Goal: Communication & Community: Answer question/provide support

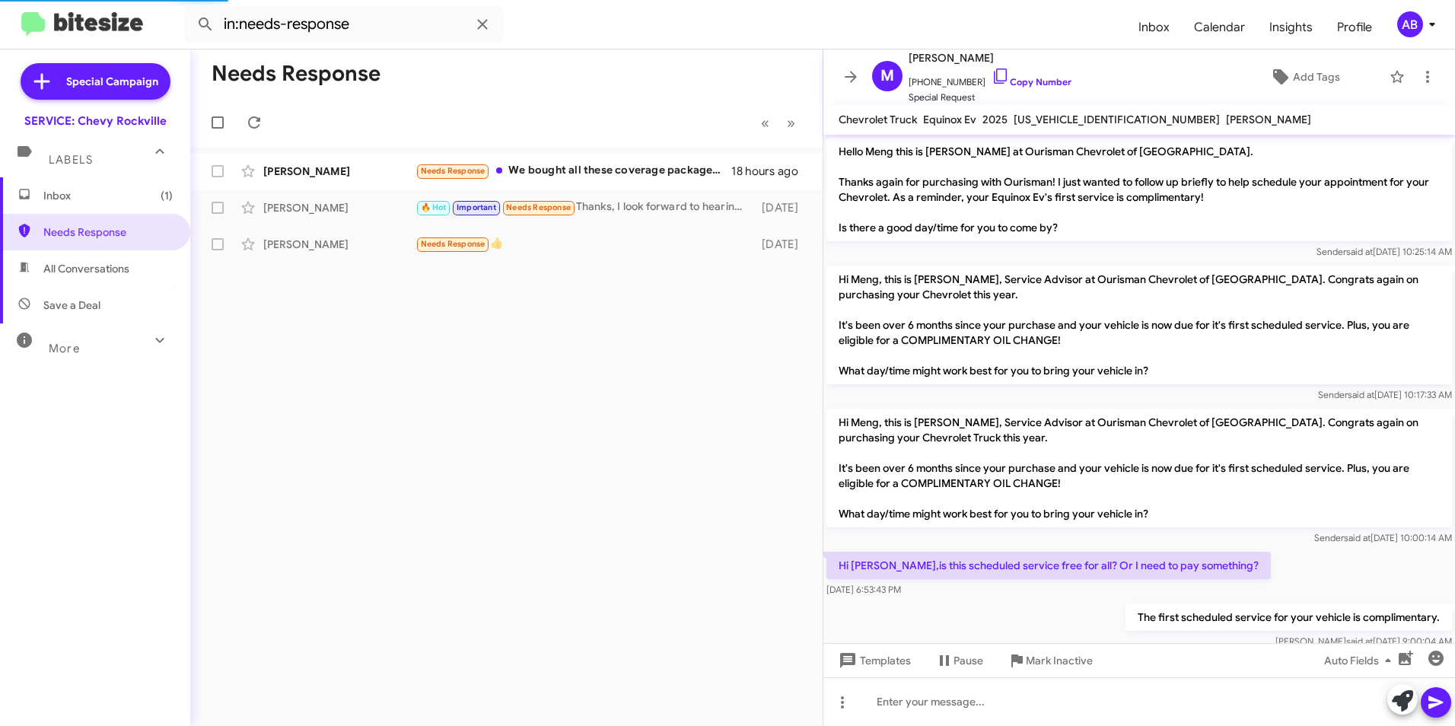
scroll to position [155, 0]
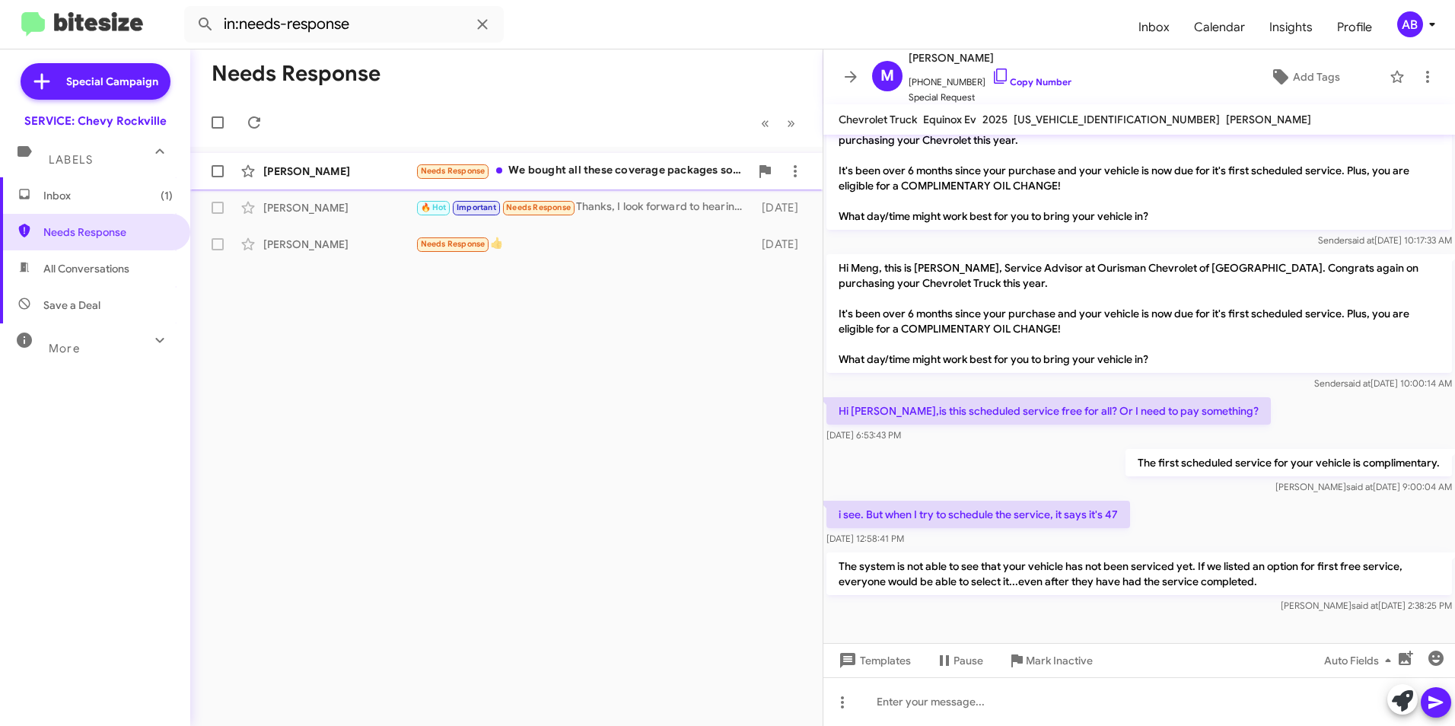
click at [292, 165] on div "[PERSON_NAME]" at bounding box center [339, 171] width 152 height 15
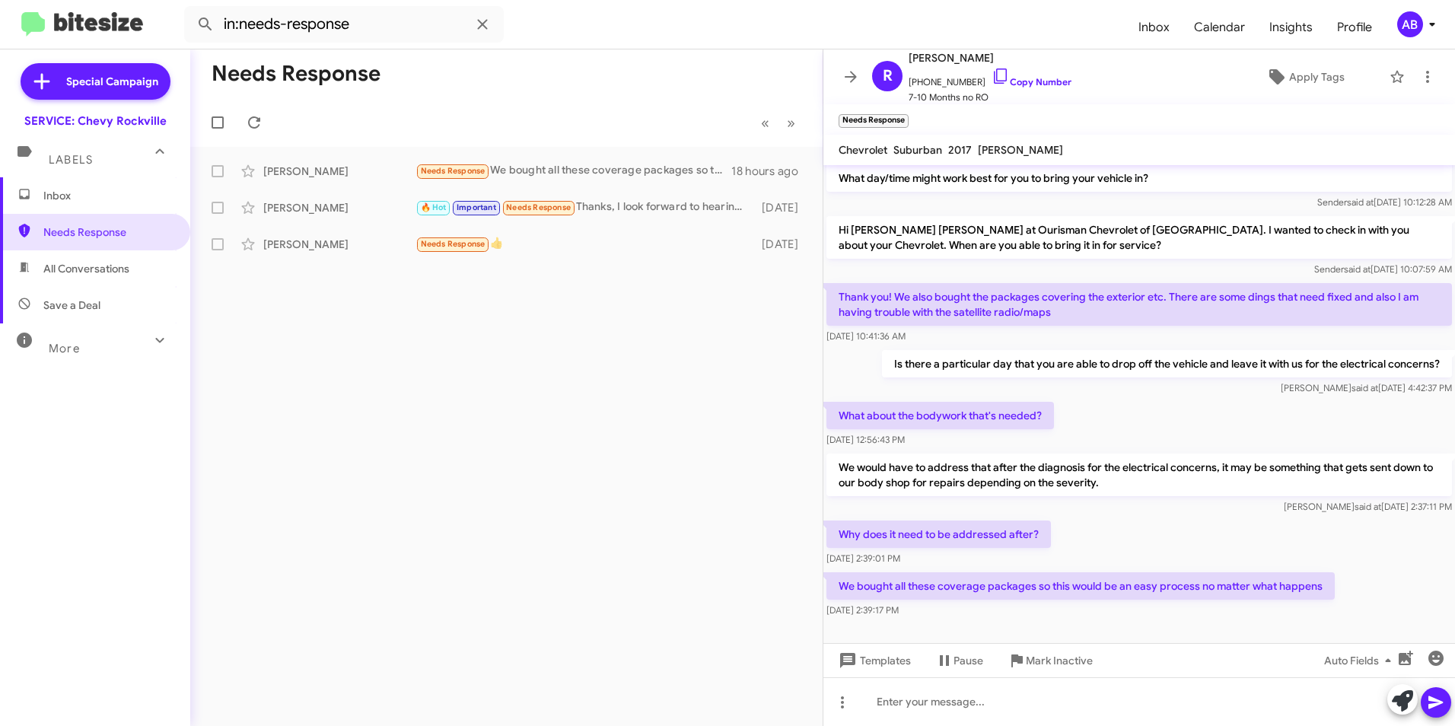
scroll to position [58, 0]
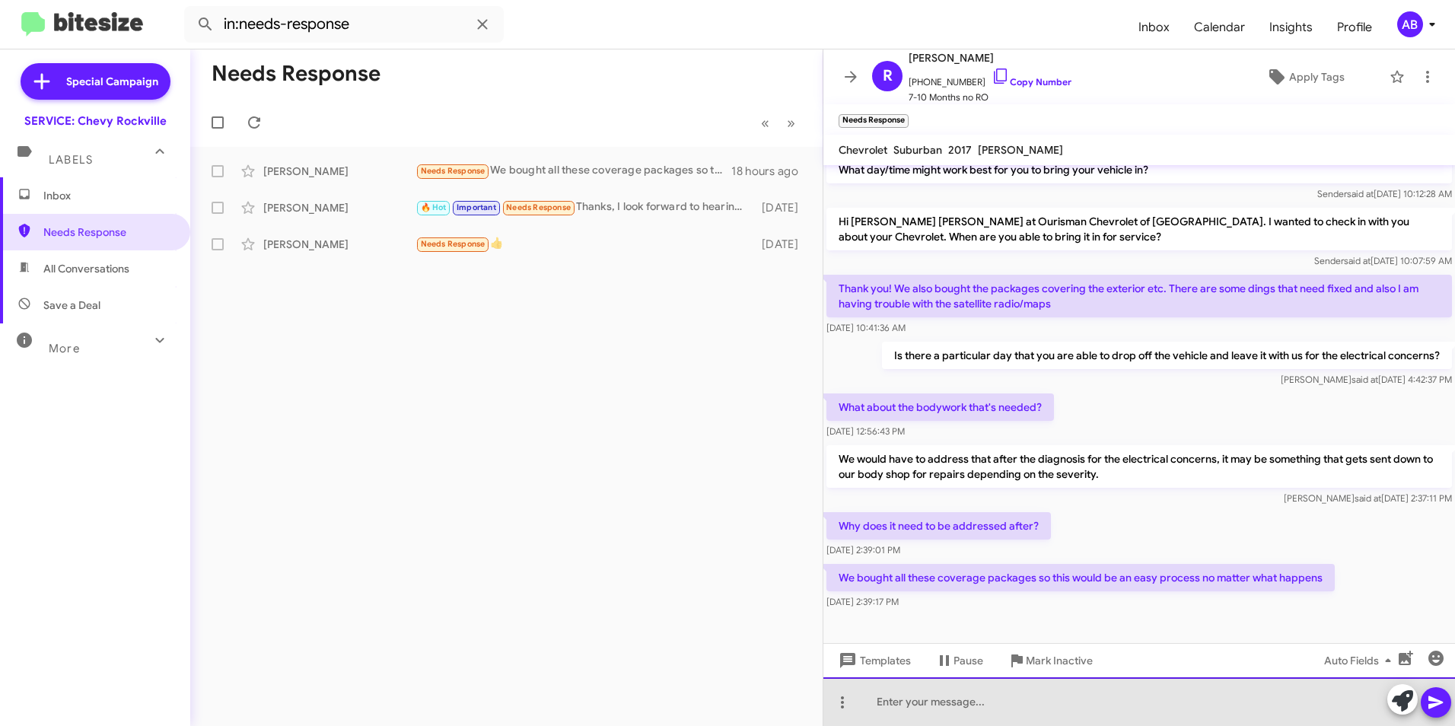
click at [893, 700] on div at bounding box center [1140, 701] width 632 height 49
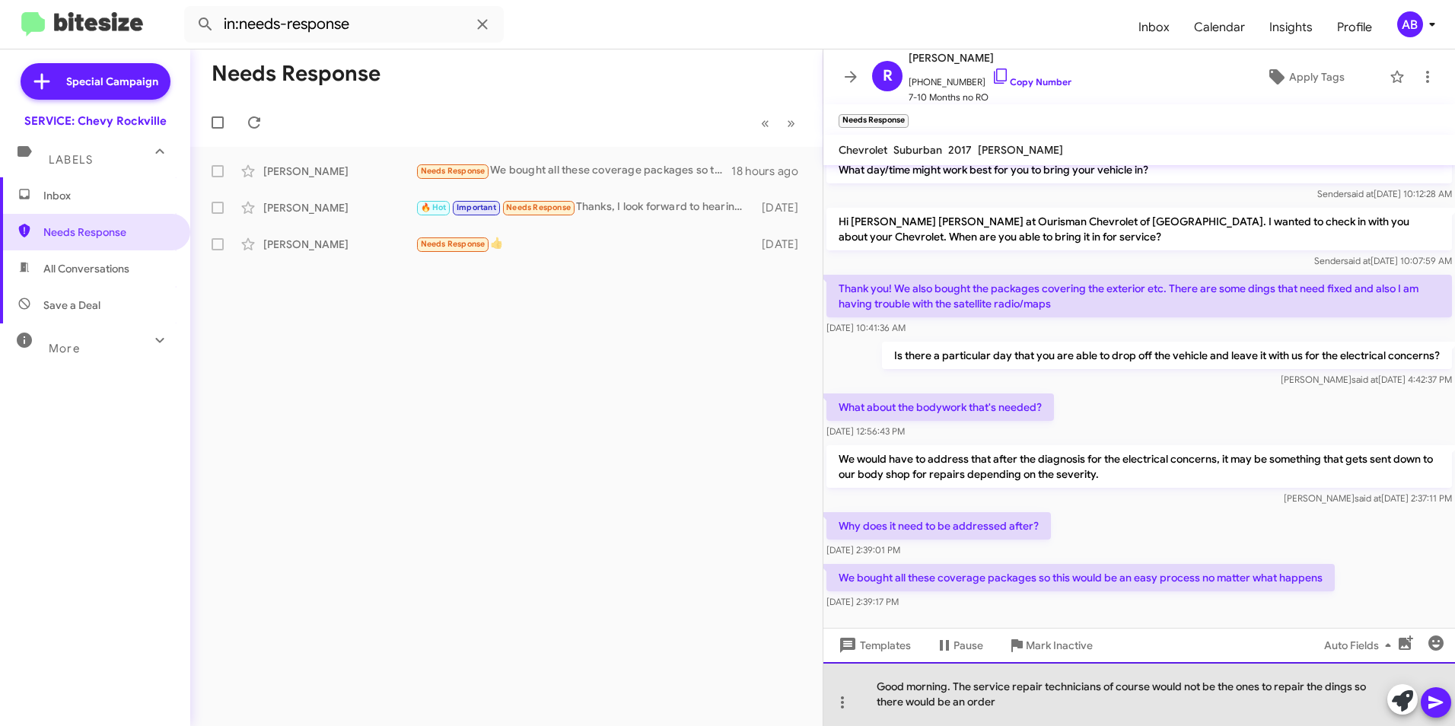
drag, startPoint x: 1015, startPoint y: 705, endPoint x: 961, endPoint y: 687, distance: 57.0
click at [961, 687] on div "Good morning. The service repair technicians of course would not be the ones to…" at bounding box center [1140, 694] width 632 height 64
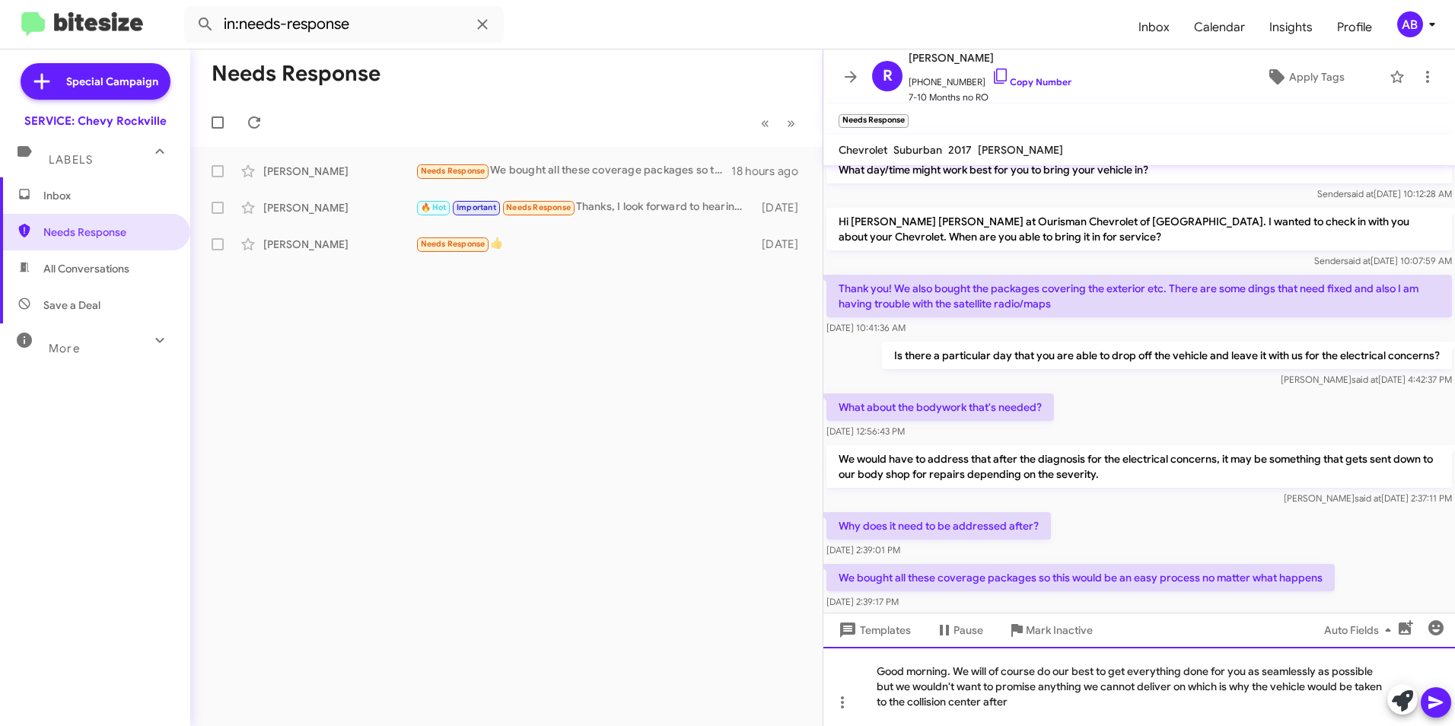
click at [1186, 687] on div "Good morning. We will of course do our best to get everything done for you as s…" at bounding box center [1140, 686] width 632 height 79
click at [1102, 701] on div "Good morning. We will of course do our best to get everything done for you as s…" at bounding box center [1140, 686] width 632 height 79
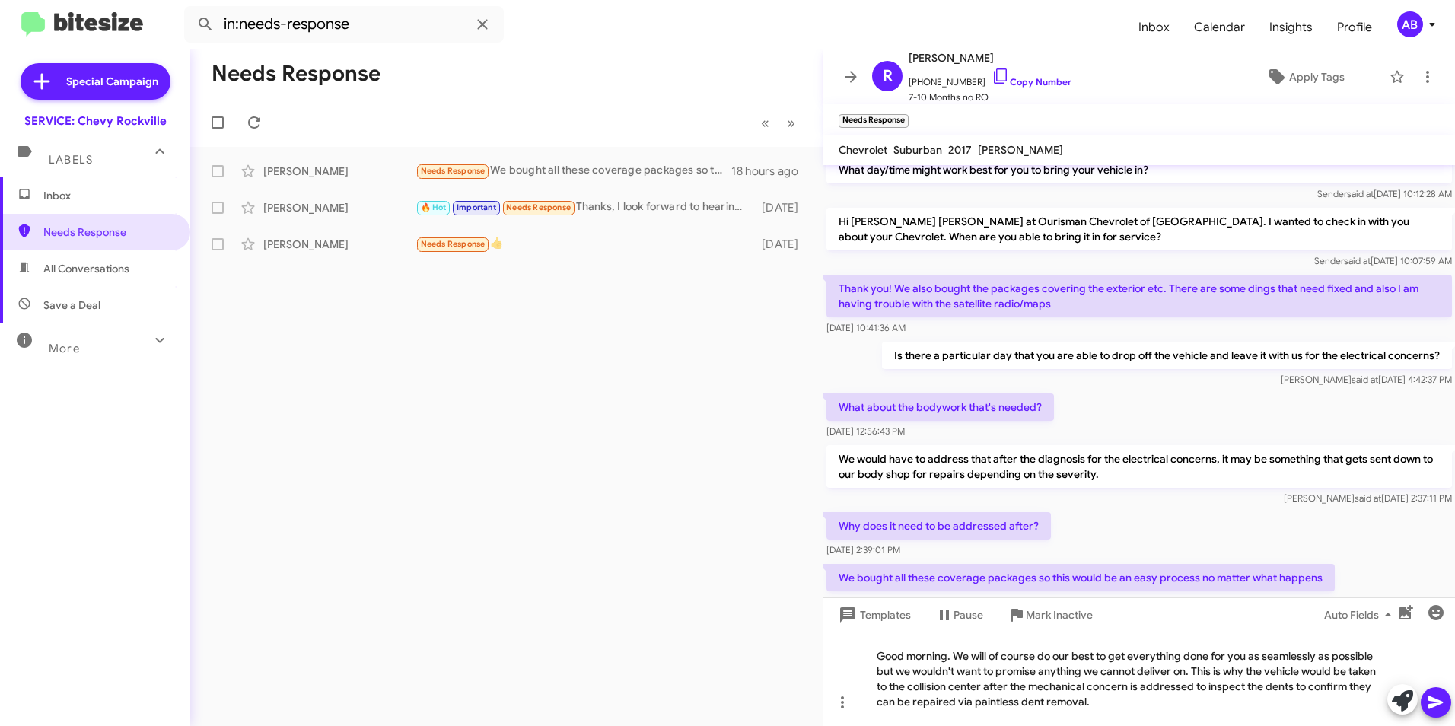
click at [1439, 704] on icon at bounding box center [1436, 702] width 18 height 18
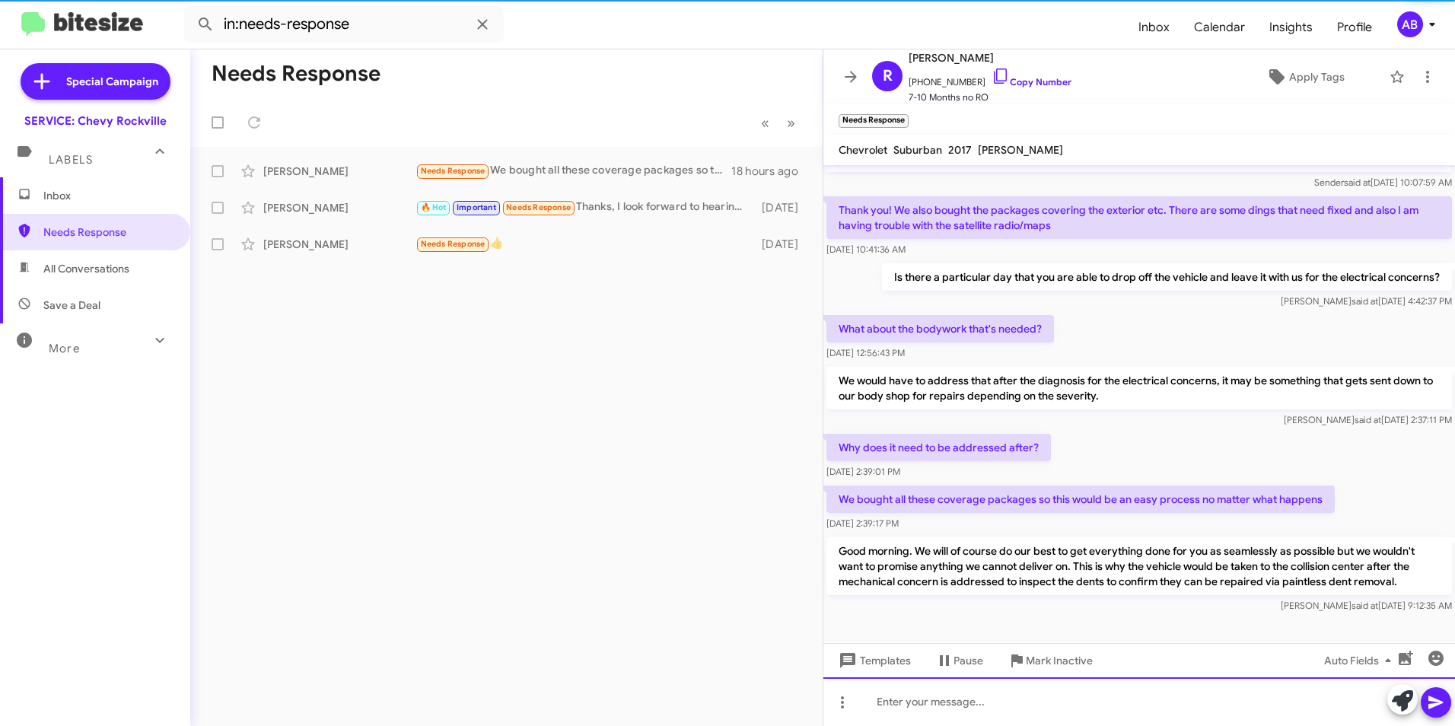
scroll to position [144, 0]
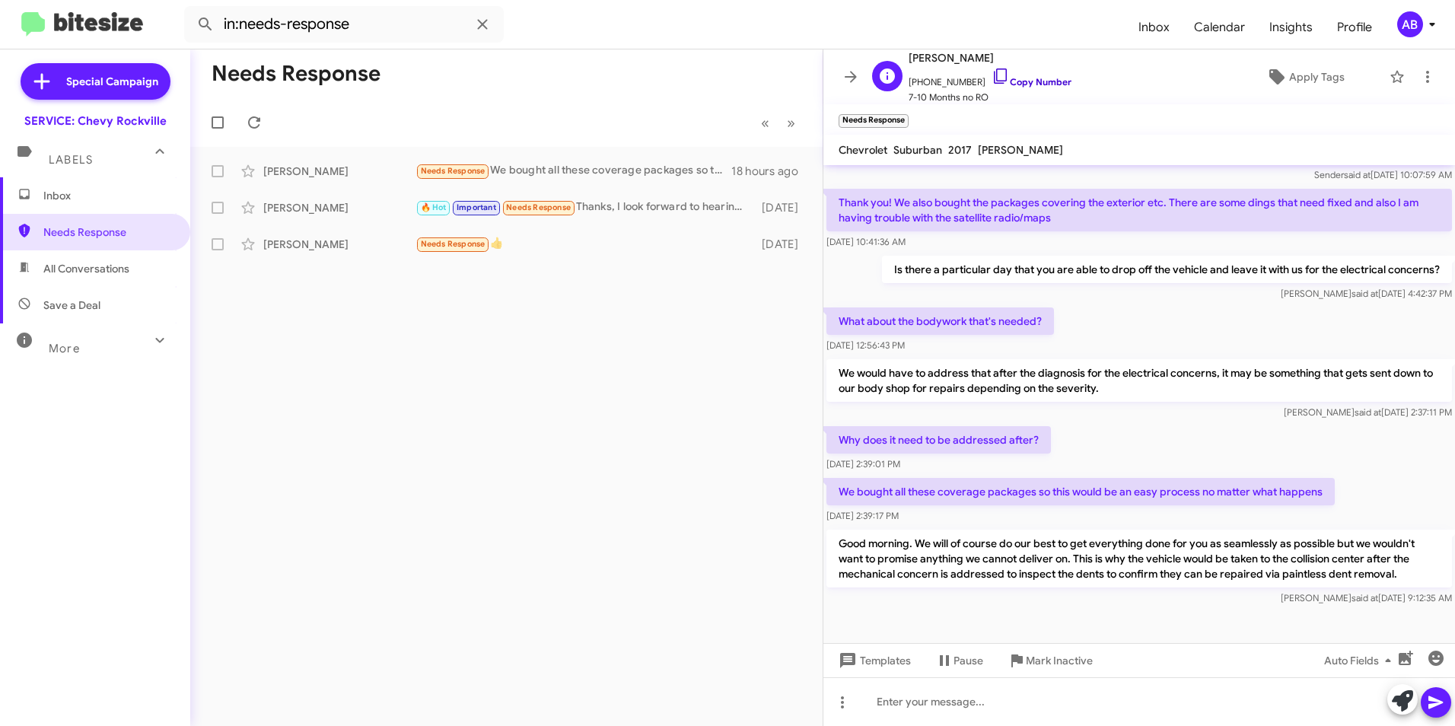
click at [1048, 85] on link "Copy Number" at bounding box center [1032, 81] width 80 height 11
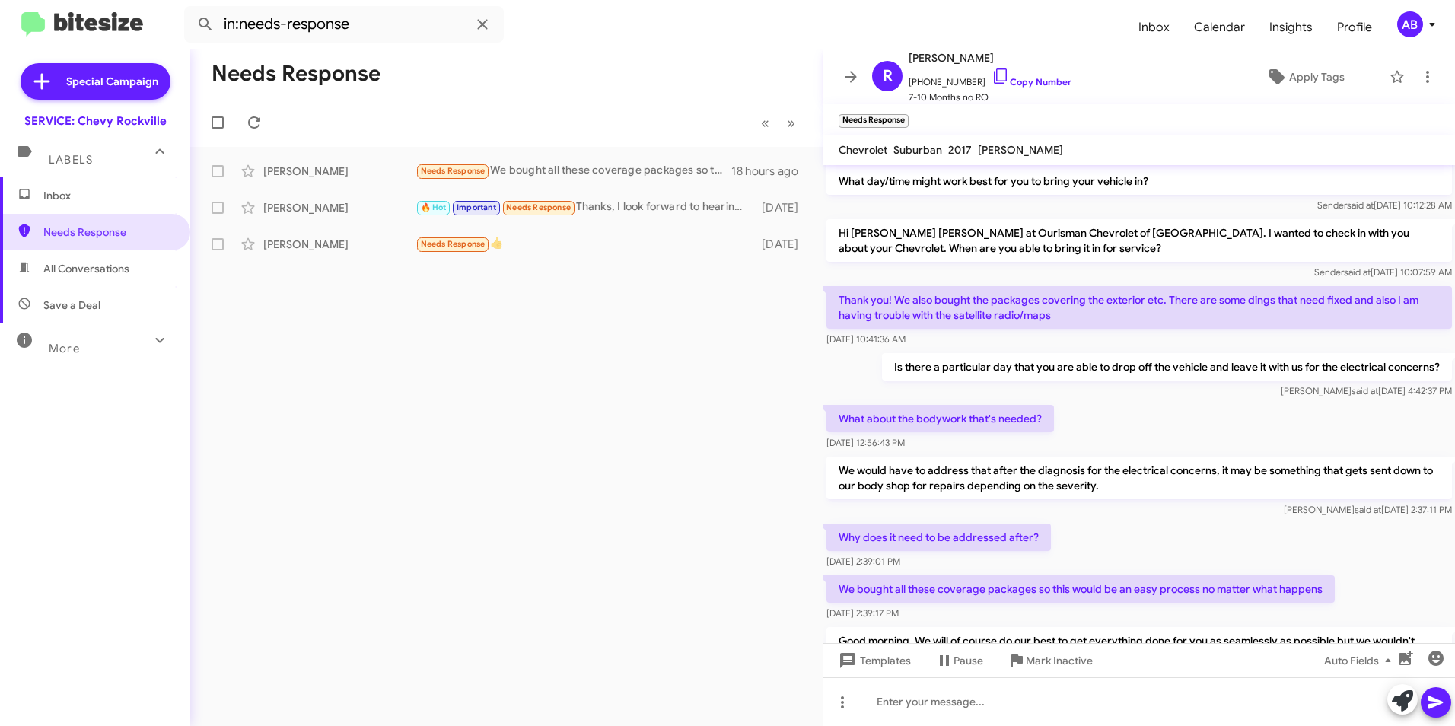
scroll to position [0, 0]
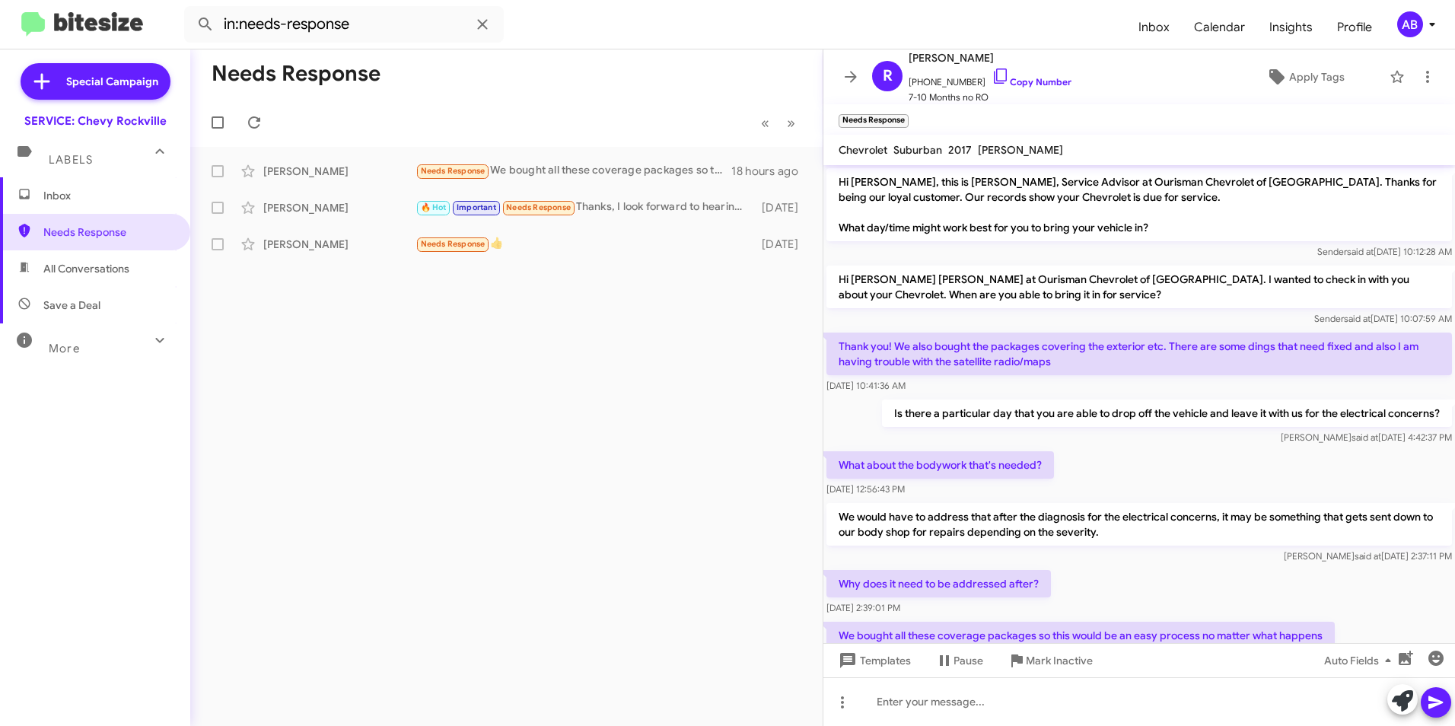
click at [339, 288] on div "Needs Response « Previous » Next Ruthie Gaiser Needs Response We bought all the…" at bounding box center [506, 387] width 633 height 677
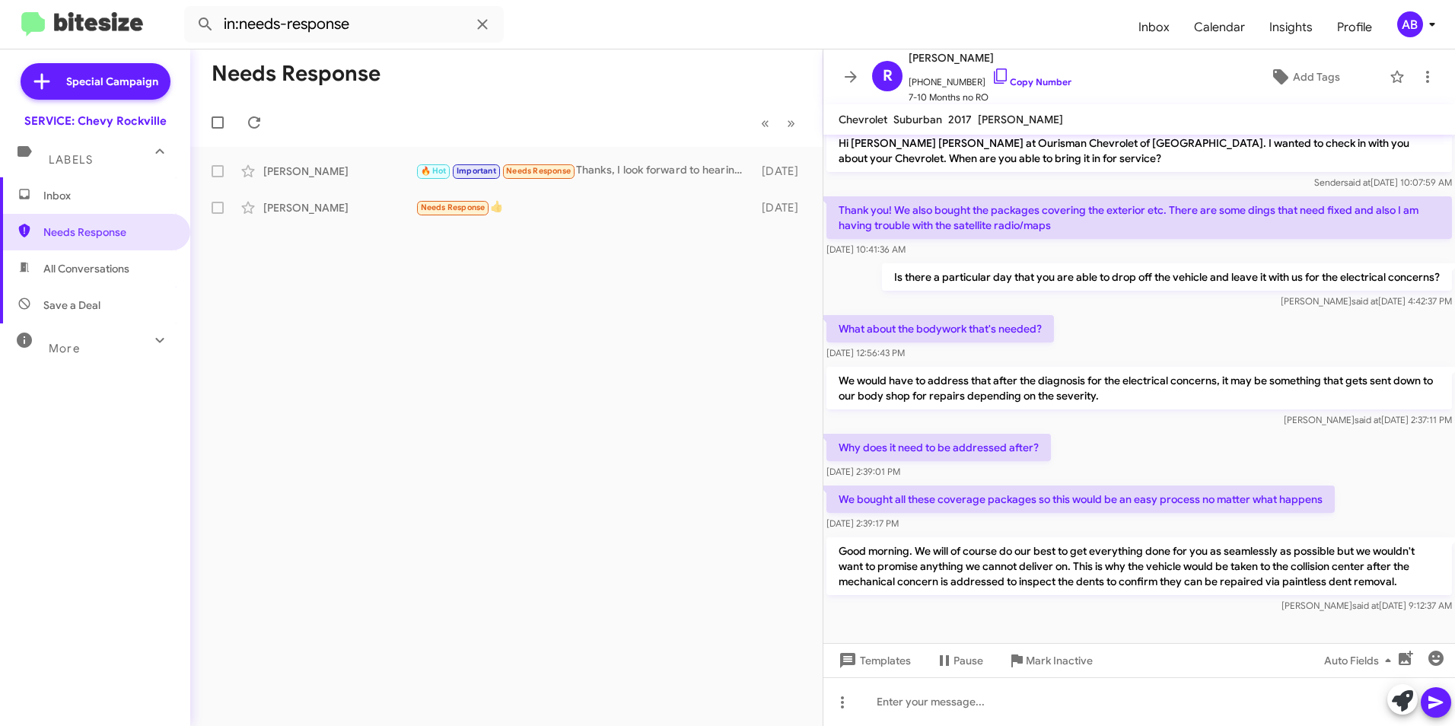
scroll to position [113, 0]
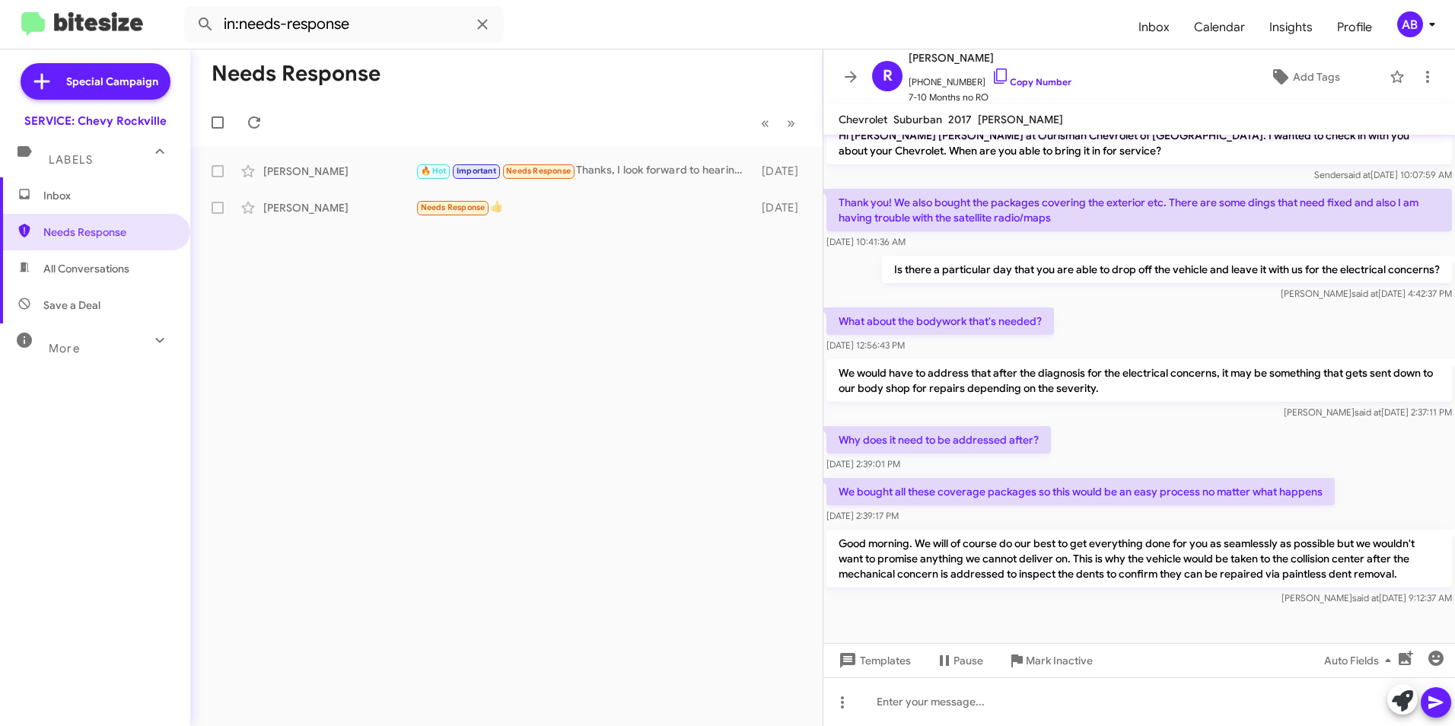
click at [921, 604] on div "[PERSON_NAME] said at [DATE] 9:12:37 AM" at bounding box center [1140, 598] width 626 height 15
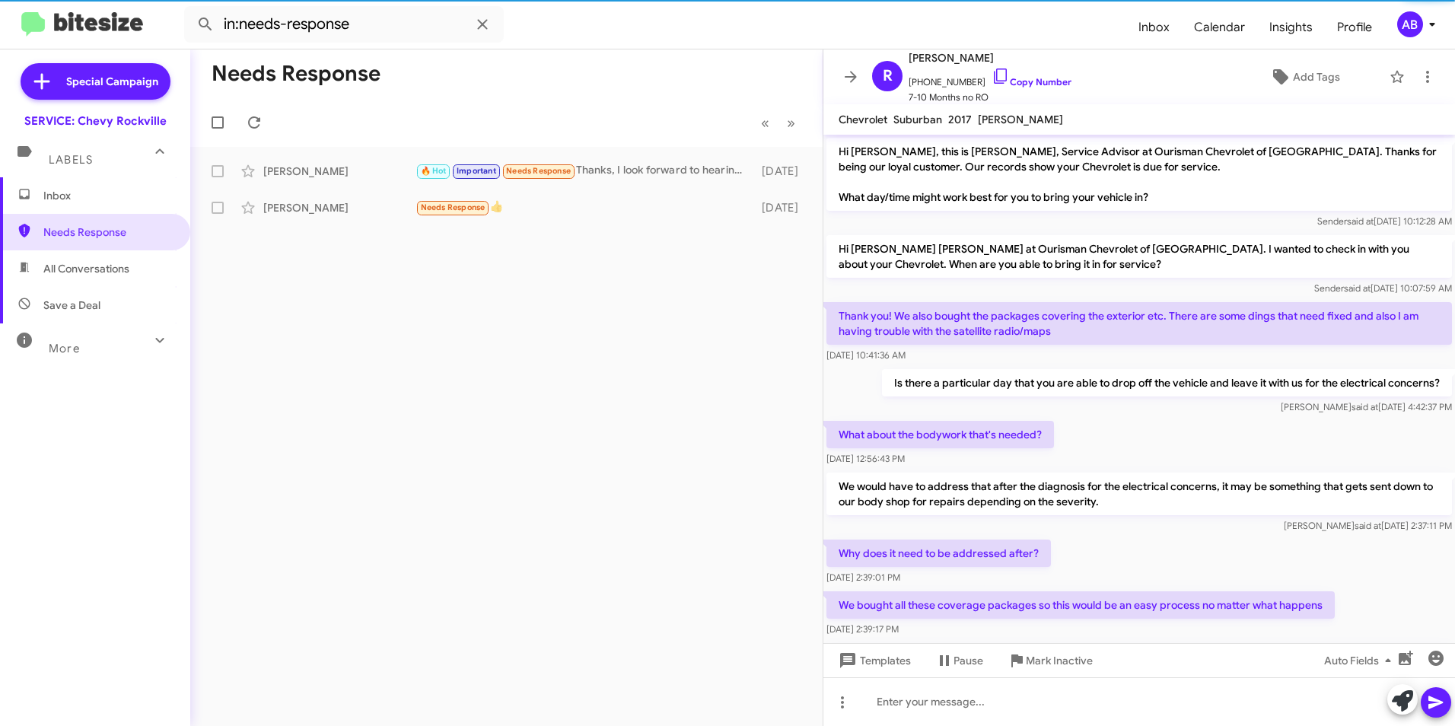
scroll to position [113, 0]
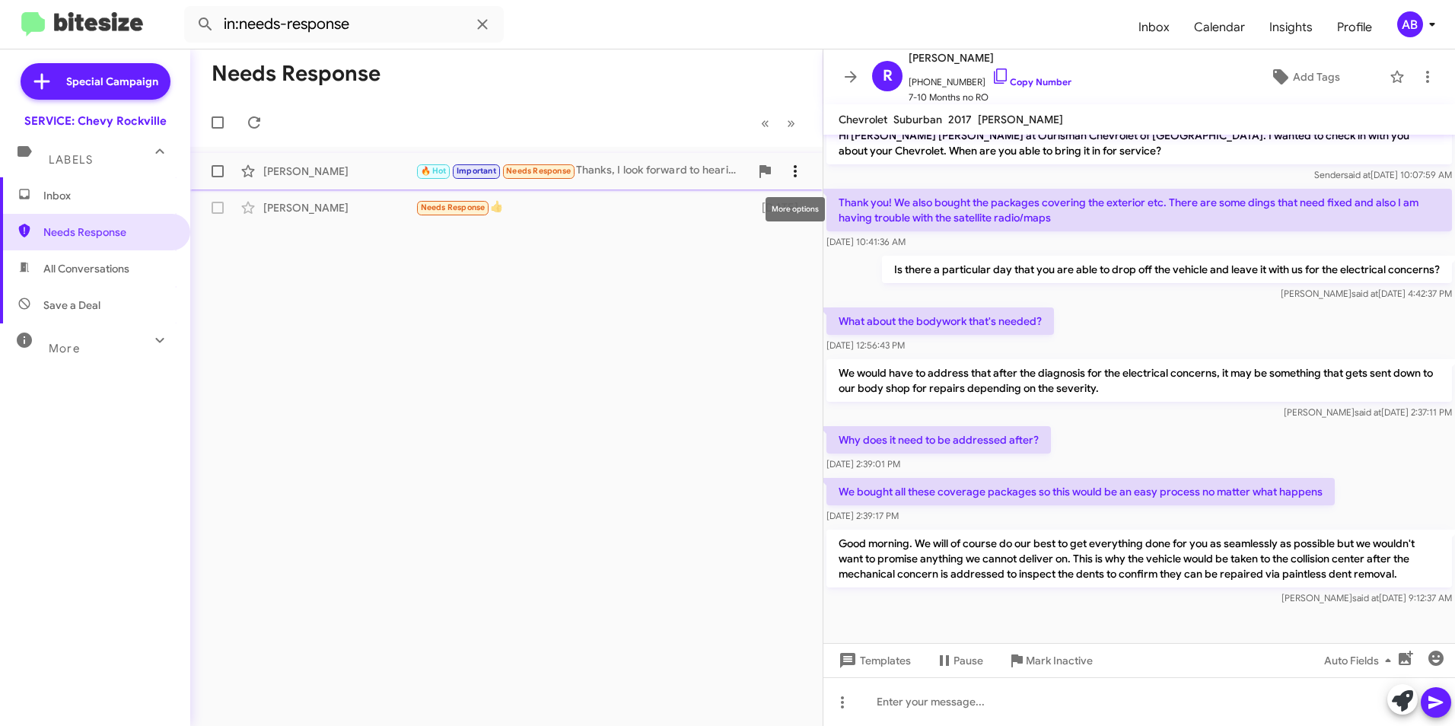
click at [791, 171] on icon at bounding box center [795, 171] width 18 height 18
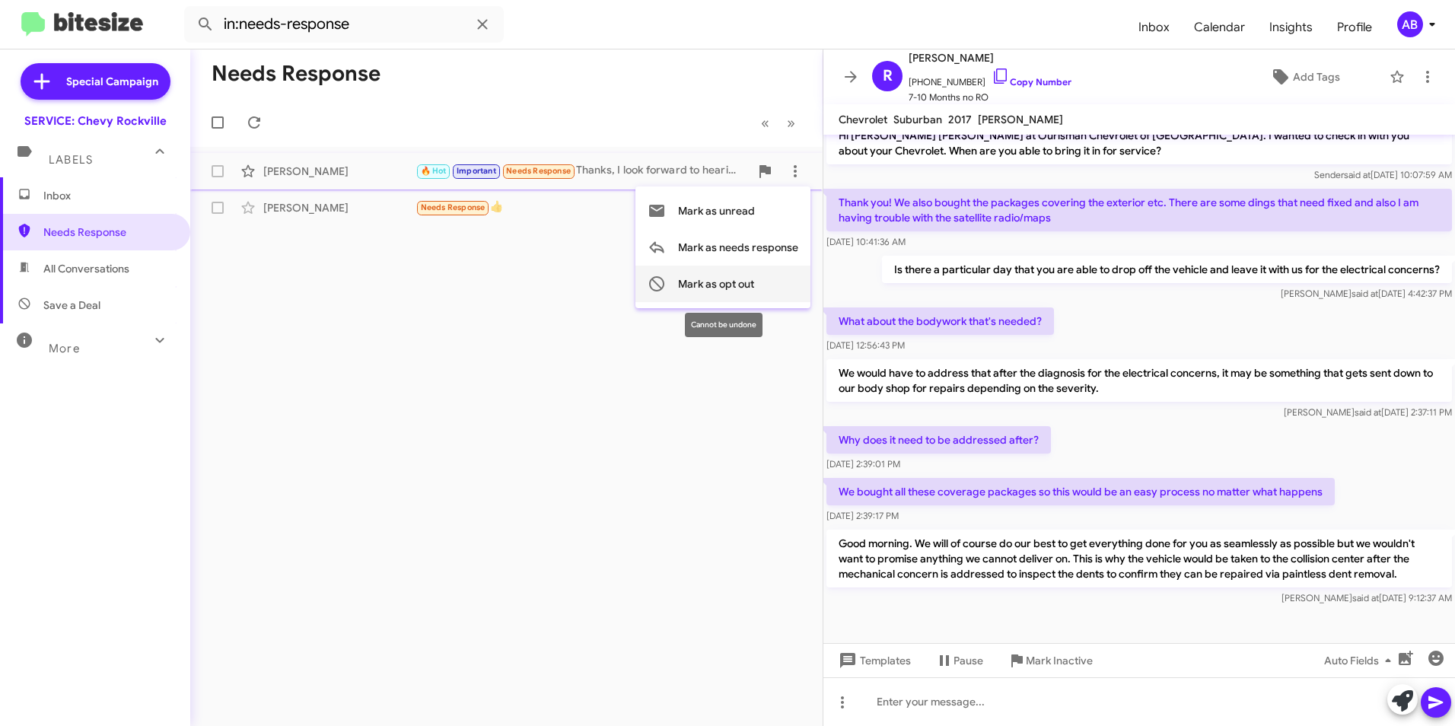
click at [703, 280] on span "Mark as opt out" at bounding box center [716, 284] width 76 height 37
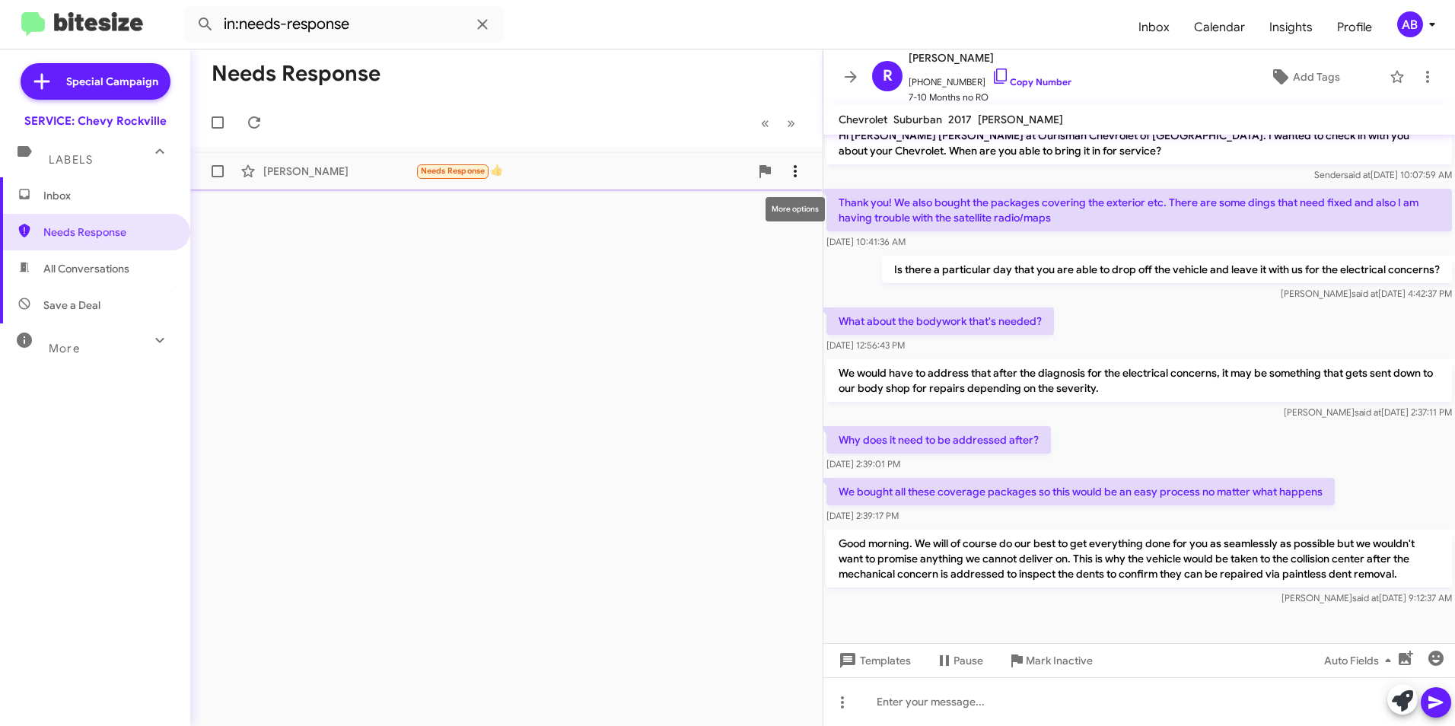
click at [804, 172] on icon at bounding box center [795, 171] width 18 height 18
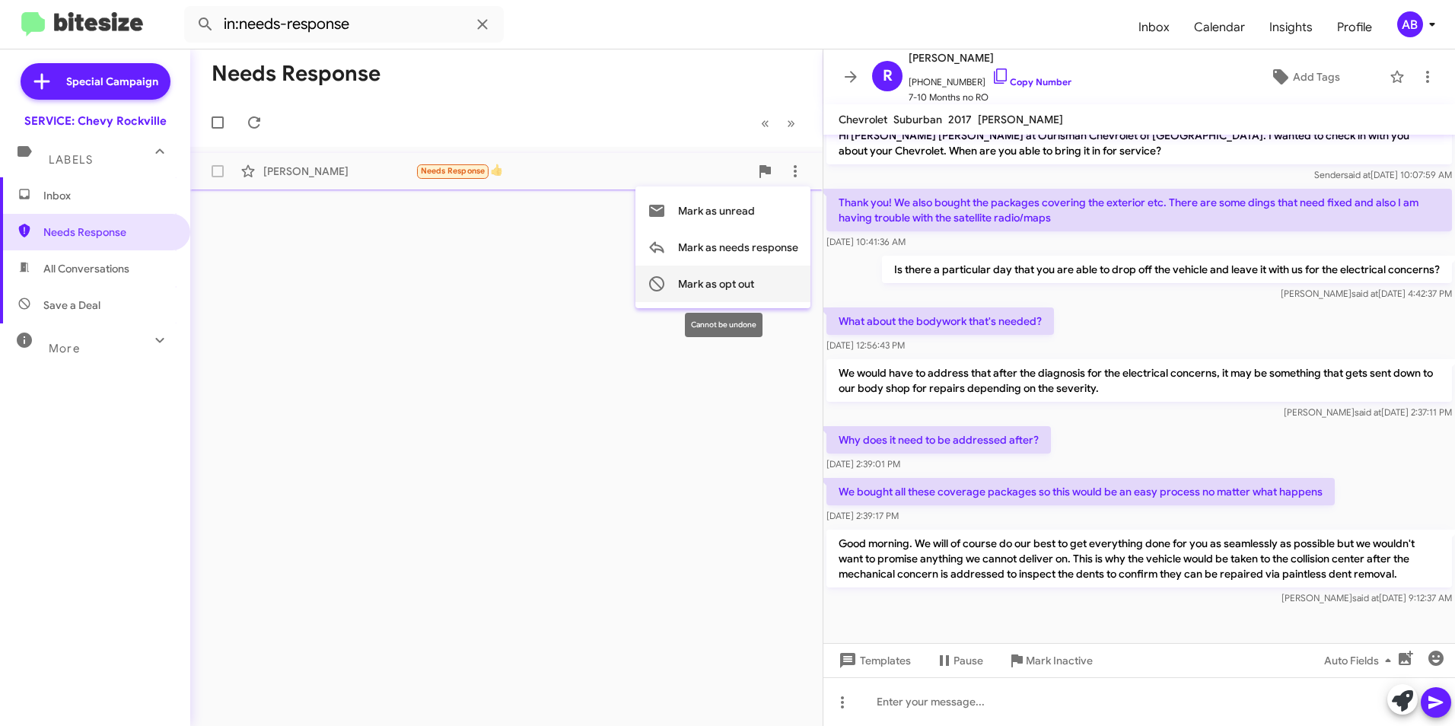
click at [701, 284] on span "Mark as opt out" at bounding box center [716, 284] width 76 height 37
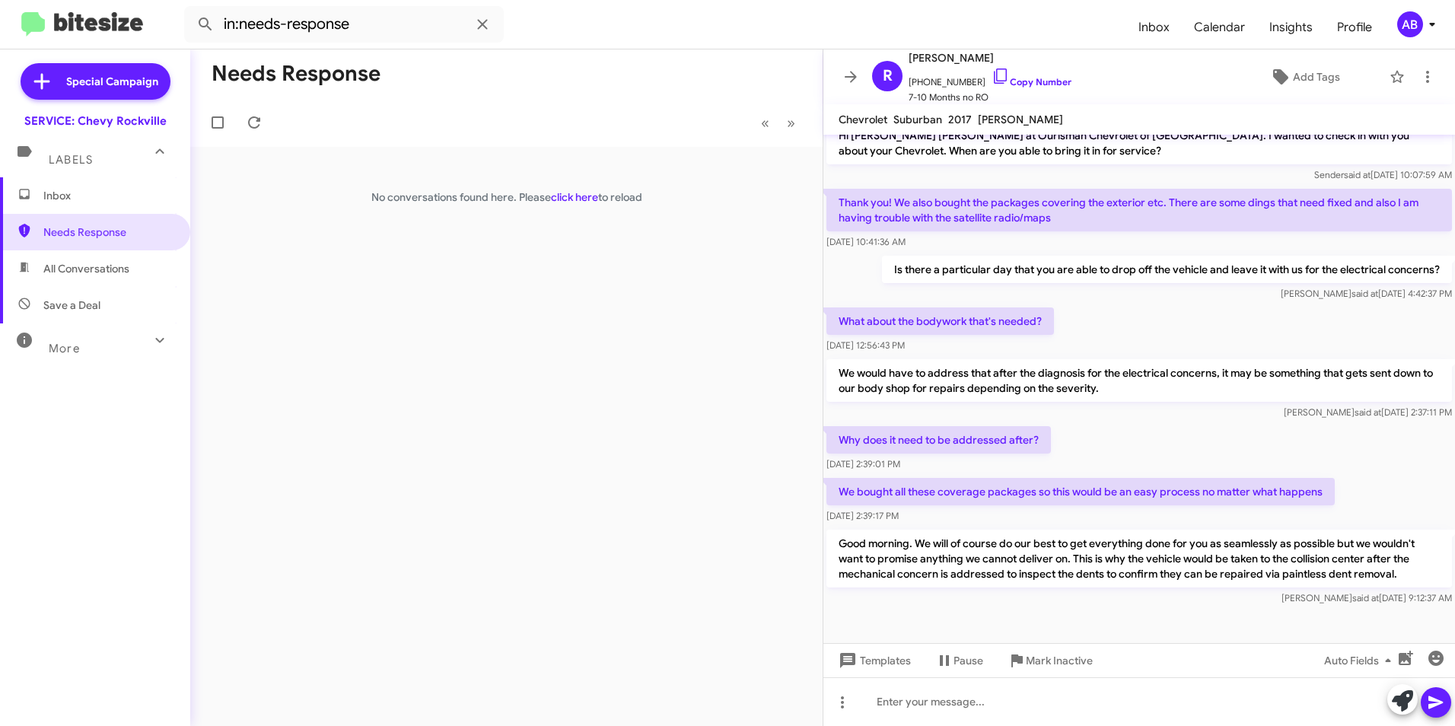
click at [58, 202] on span "Inbox" at bounding box center [107, 195] width 129 height 15
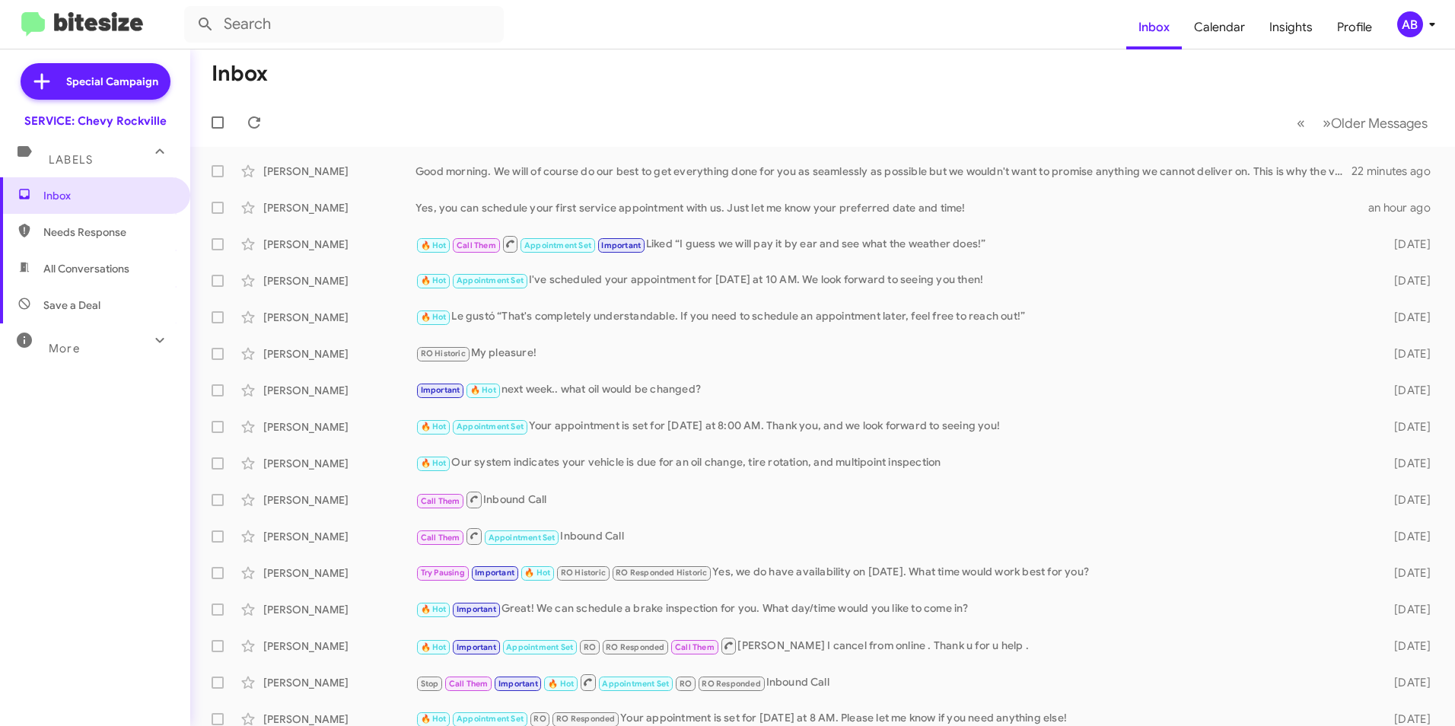
click at [70, 229] on span "Needs Response" at bounding box center [107, 232] width 129 height 15
type input "in:needs-response"
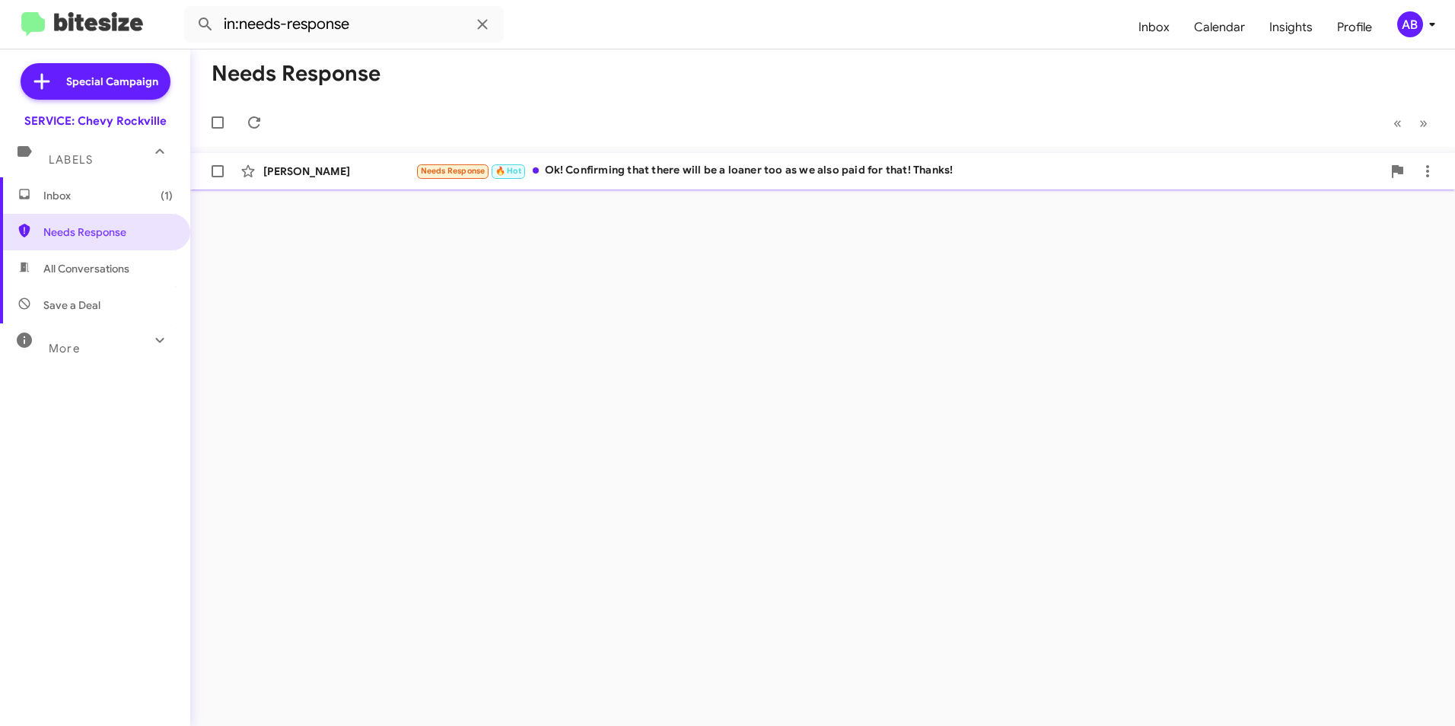
click at [308, 167] on div "[PERSON_NAME]" at bounding box center [339, 171] width 152 height 15
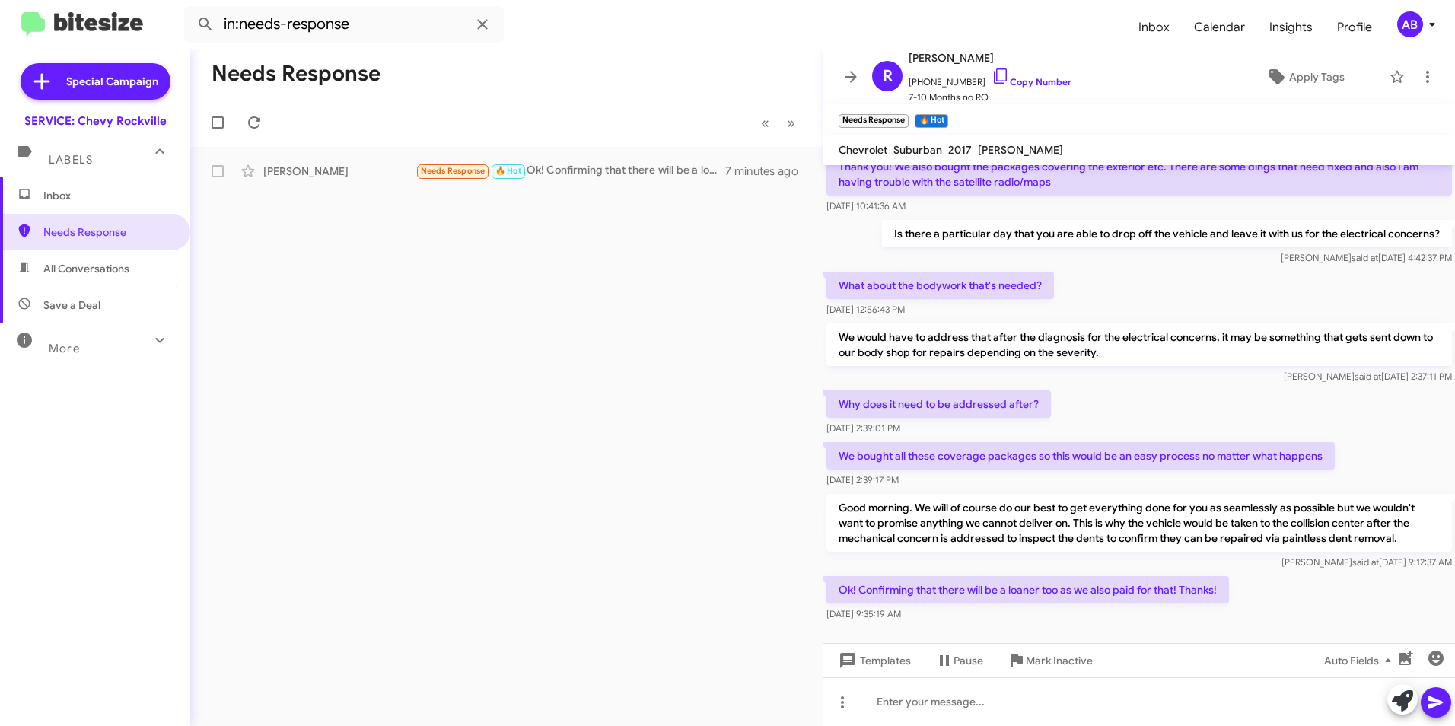
scroll to position [199, 0]
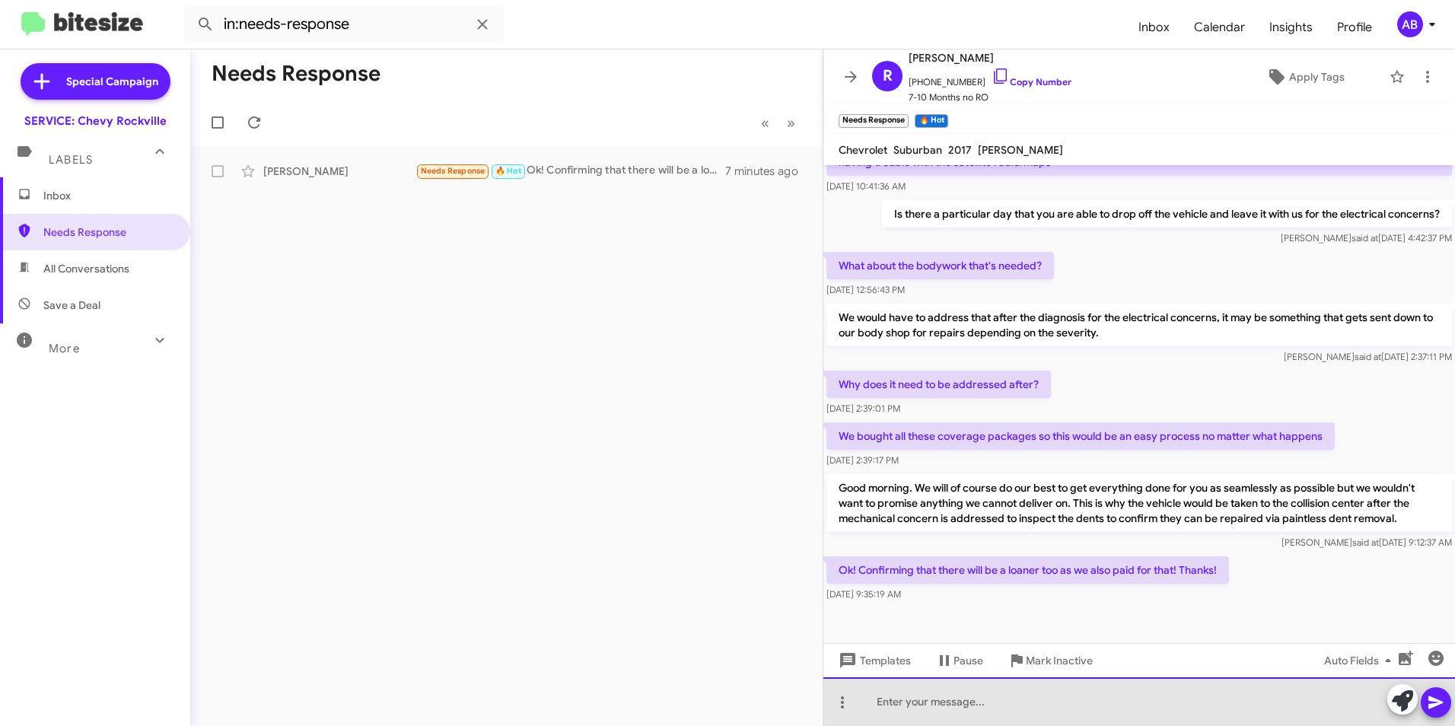
click at [955, 696] on div at bounding box center [1140, 701] width 632 height 49
drag, startPoint x: 1078, startPoint y: 707, endPoint x: 859, endPoint y: 701, distance: 219.3
click at [859, 701] on div "I will have the service director call you" at bounding box center [1140, 701] width 632 height 49
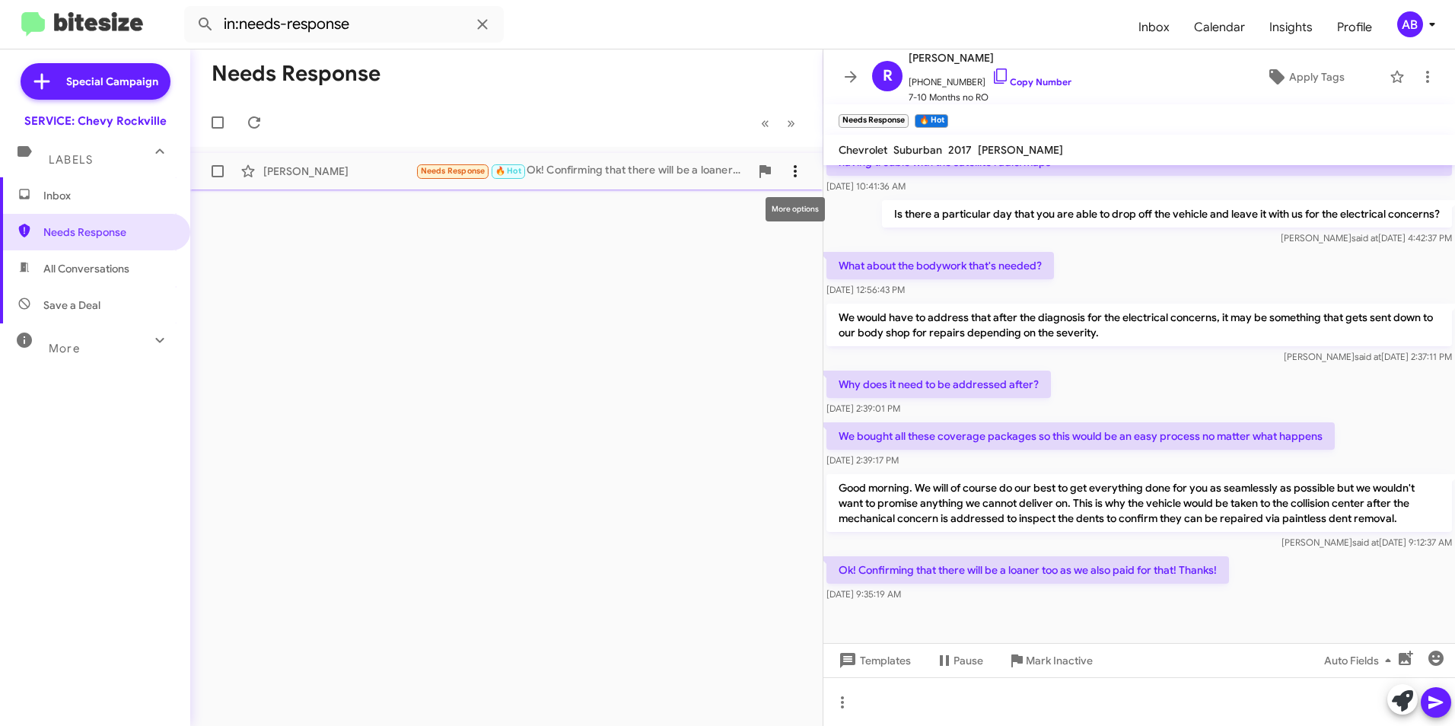
click at [802, 176] on icon at bounding box center [795, 171] width 18 height 18
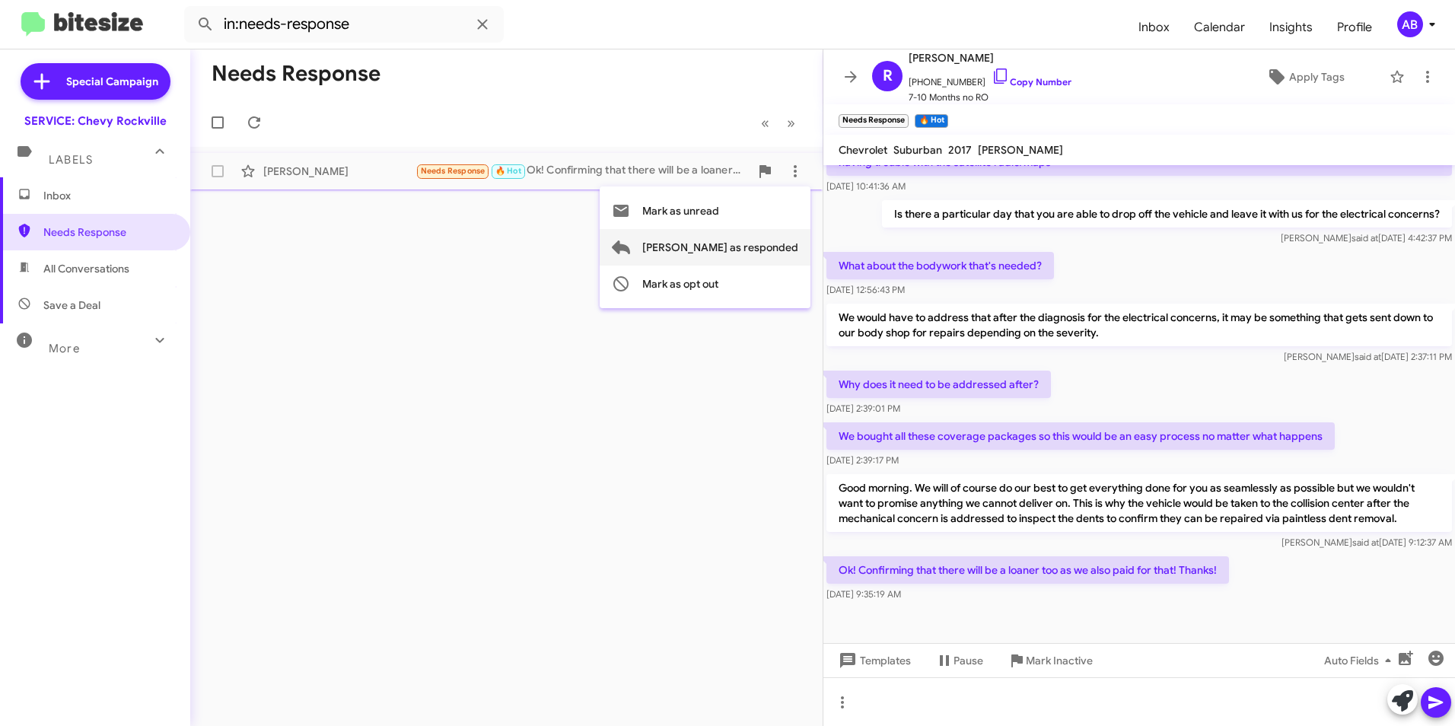
click at [754, 244] on span "Mark as responded" at bounding box center [720, 247] width 156 height 37
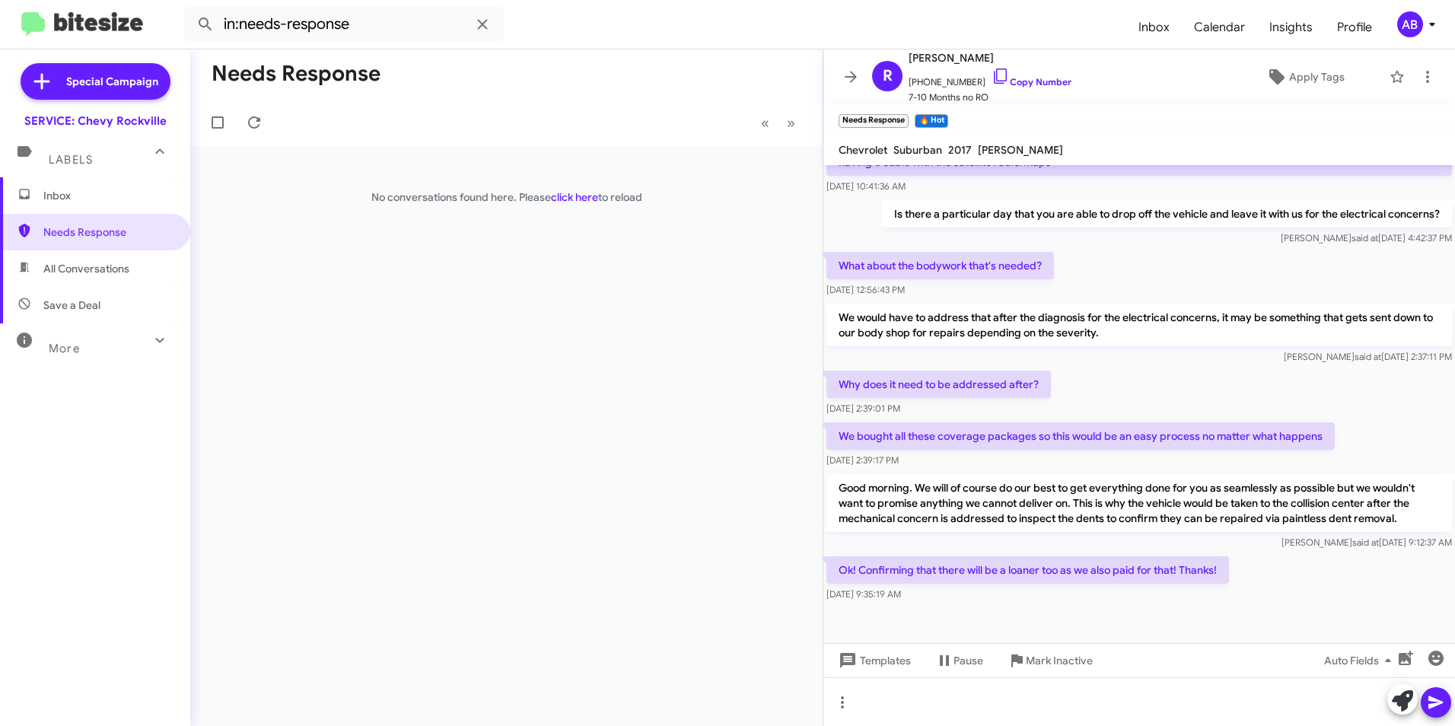
click at [652, 289] on div "Needs Response « Previous » Next No conversations found here. Please click here…" at bounding box center [506, 387] width 633 height 677
